Goal: Use online tool/utility: Utilize a website feature to perform a specific function

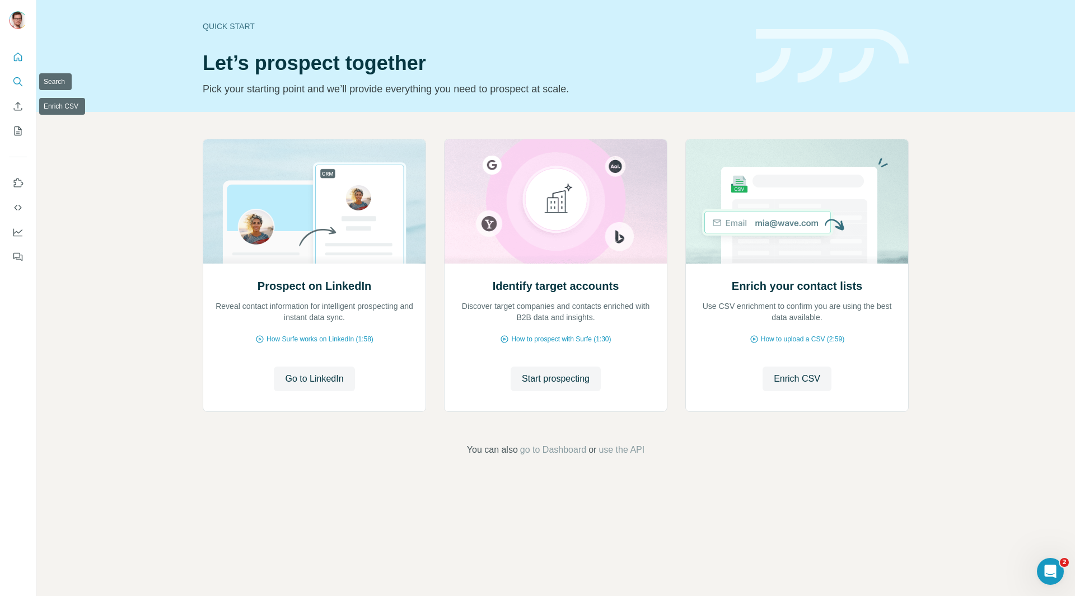
click at [18, 80] on icon "Search" at bounding box center [17, 81] width 11 height 11
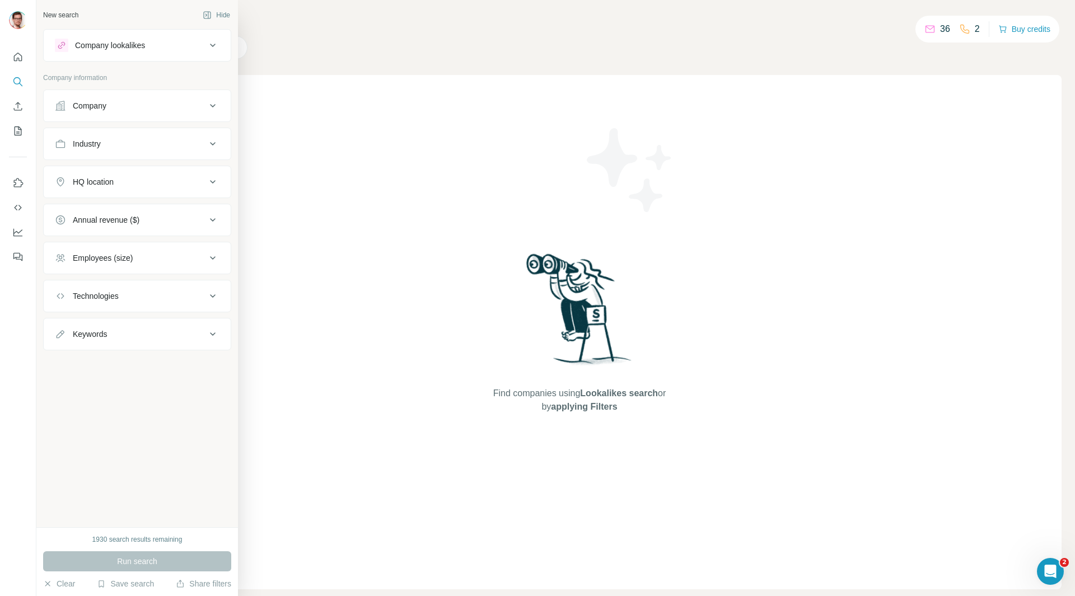
click at [139, 106] on div "Company" at bounding box center [130, 105] width 151 height 11
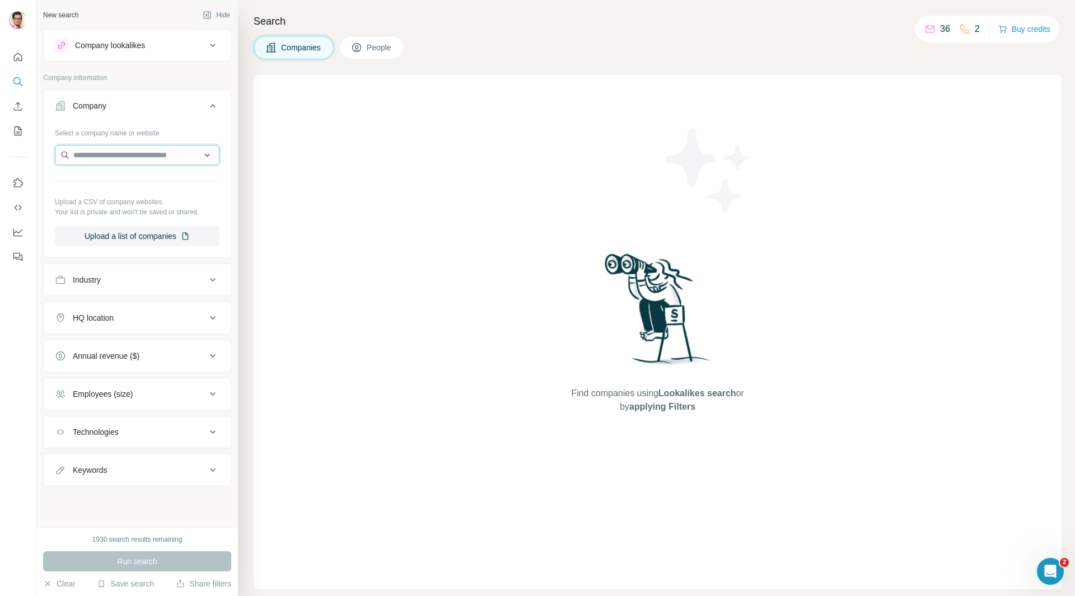
click at [137, 152] on input "text" at bounding box center [137, 155] width 165 height 20
type input "**********"
click at [133, 193] on p "[DOMAIN_NAME]" at bounding box center [143, 191] width 113 height 10
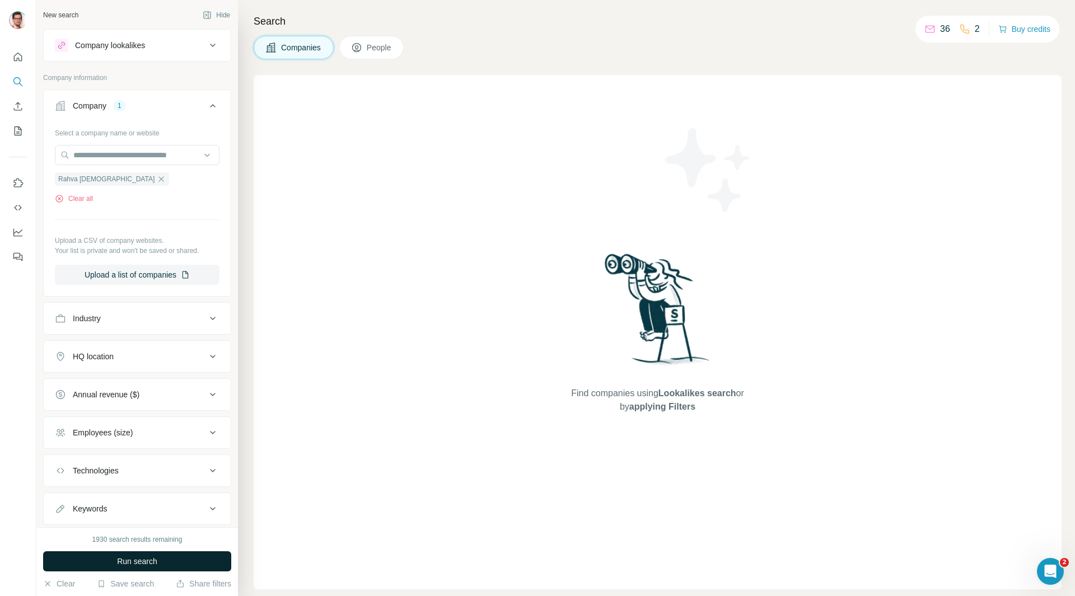
click at [146, 561] on span "Run search" at bounding box center [137, 561] width 40 height 11
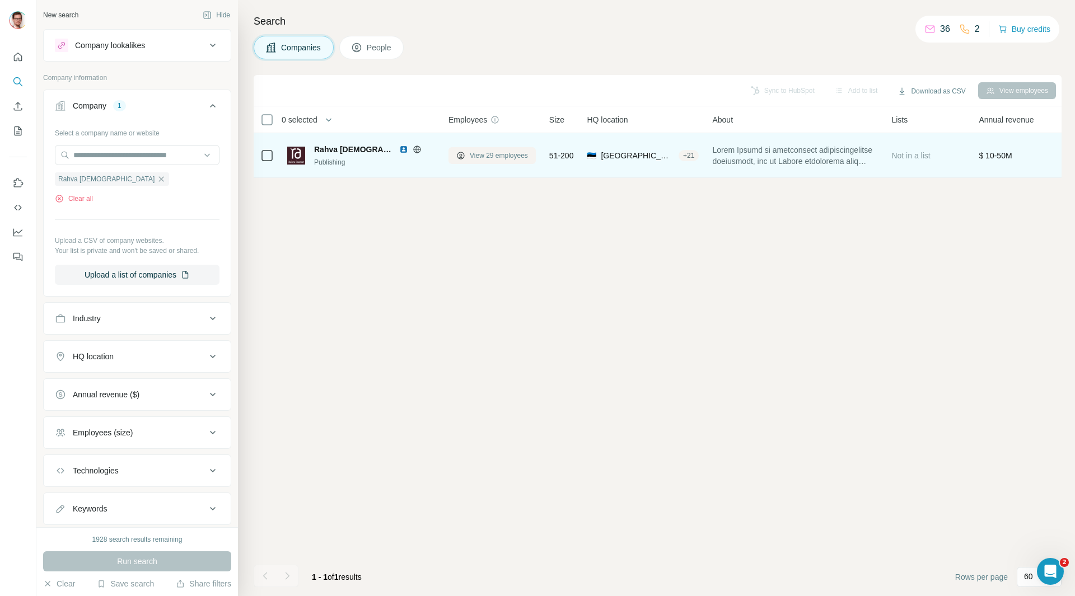
click at [485, 156] on span "View 29 employees" at bounding box center [499, 156] width 58 height 10
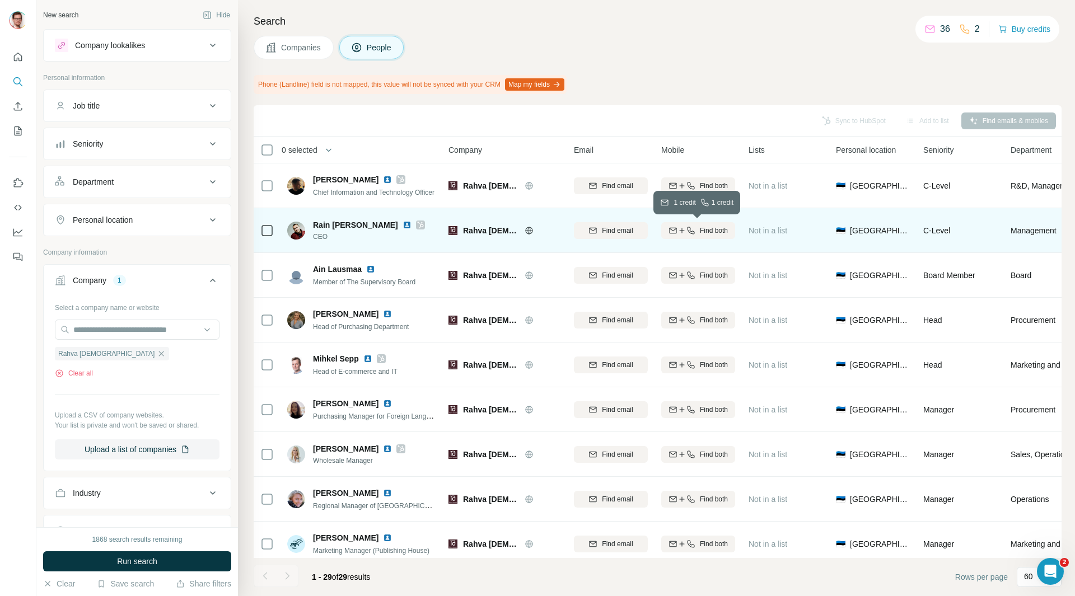
click at [700, 230] on span "Find both" at bounding box center [714, 231] width 28 height 10
